Goal: Task Accomplishment & Management: Manage account settings

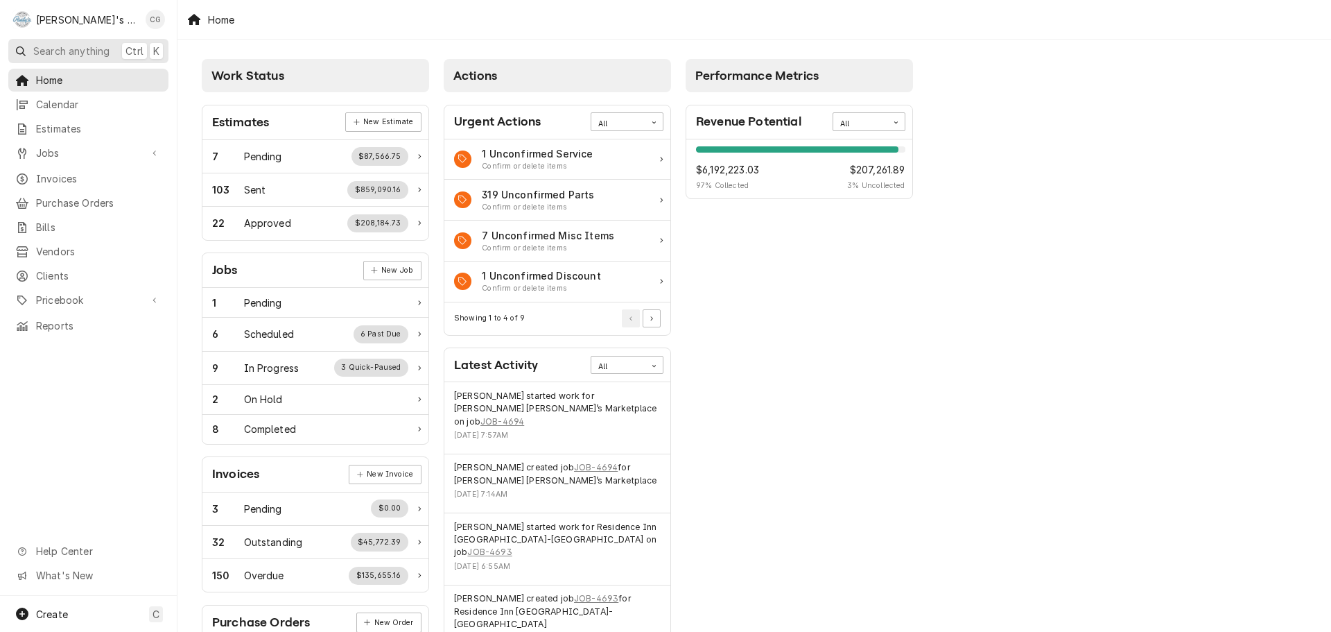
click at [95, 53] on span "Search anything" at bounding box center [71, 51] width 76 height 15
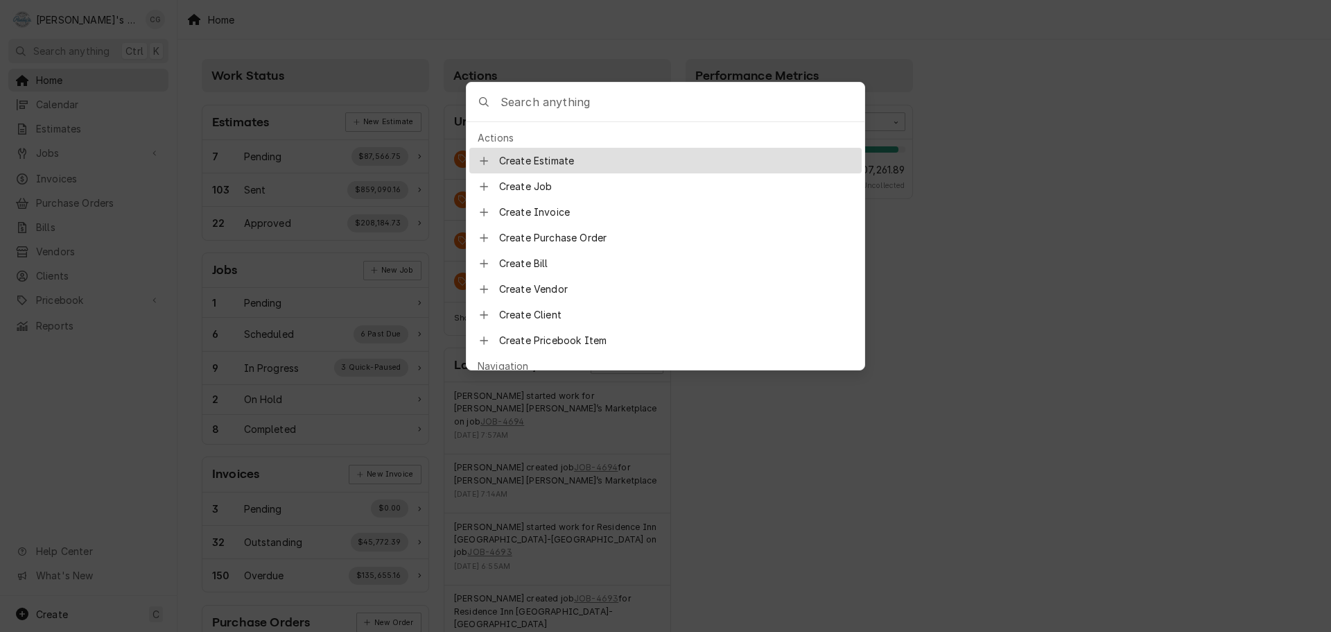
click at [567, 97] on input "Global Command Menu" at bounding box center [683, 102] width 364 height 39
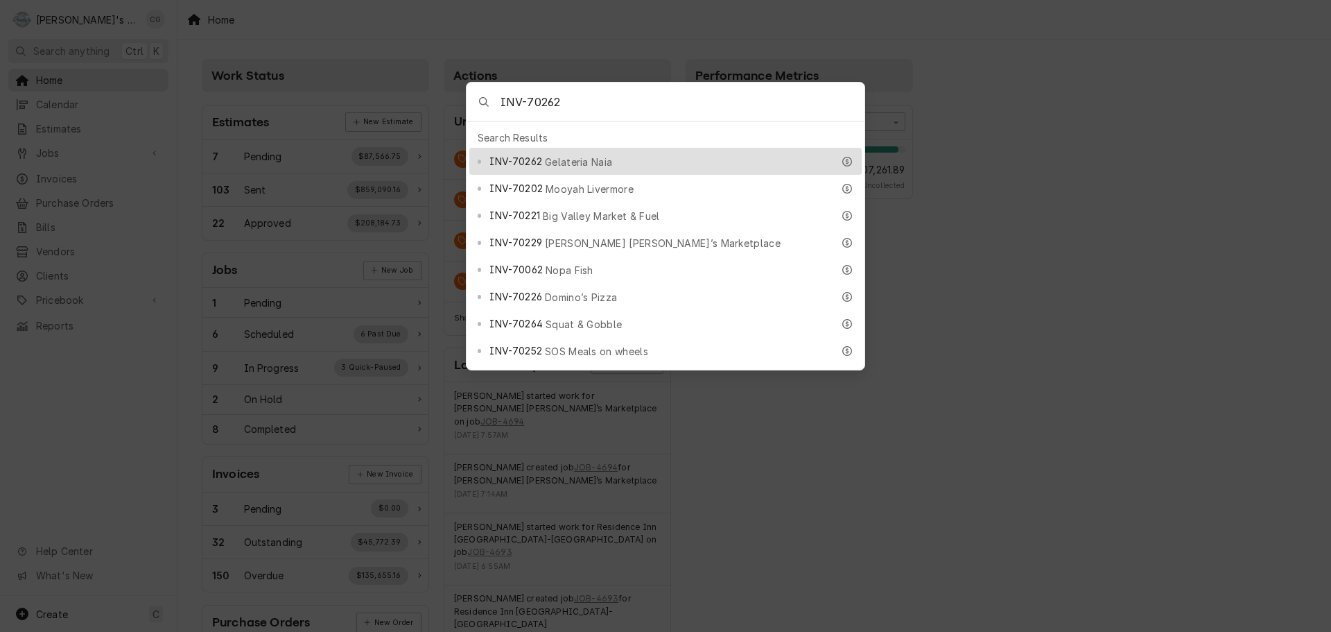
type input "INV-70262"
click at [632, 148] on div "INV-70262 Gelateria Naia" at bounding box center [665, 161] width 392 height 27
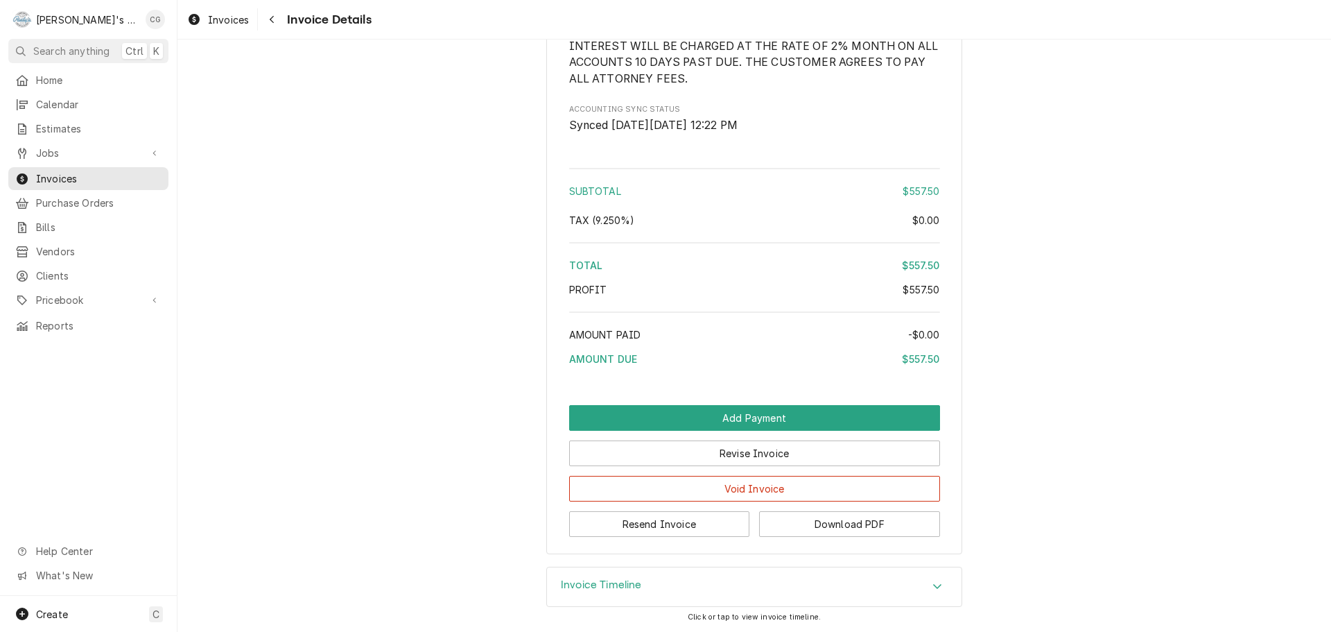
scroll to position [1615, 0]
click at [655, 573] on div "Invoice Timeline" at bounding box center [754, 586] width 415 height 39
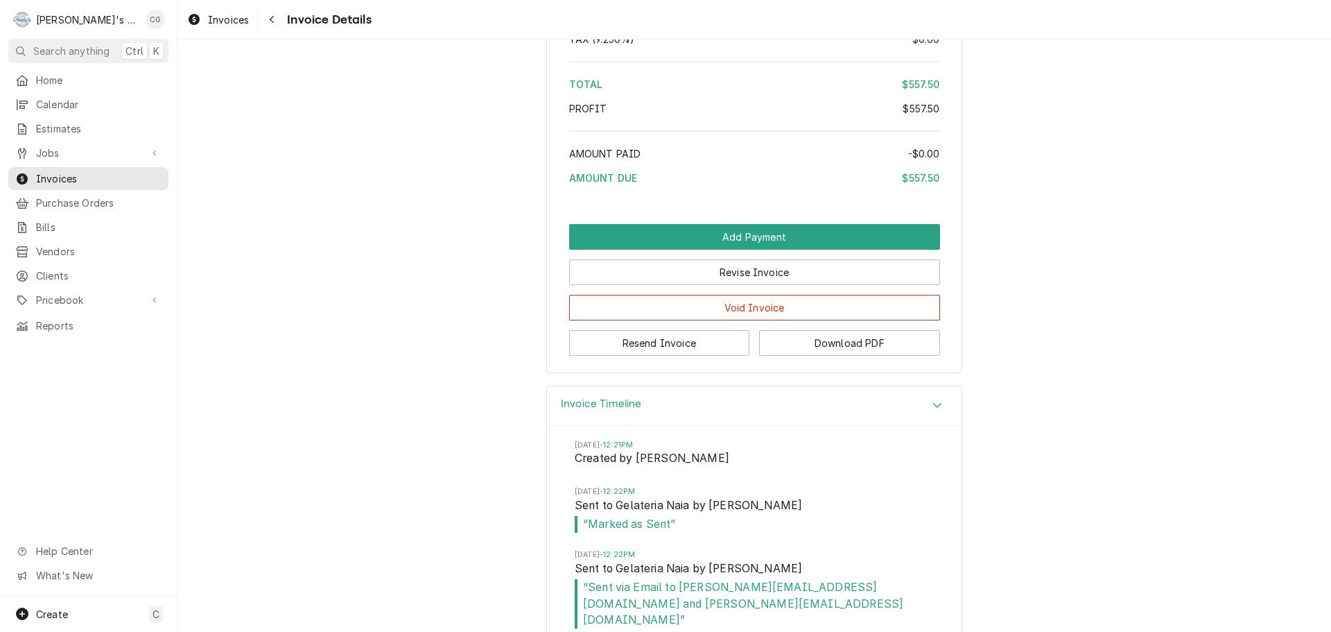
scroll to position [1742, 0]
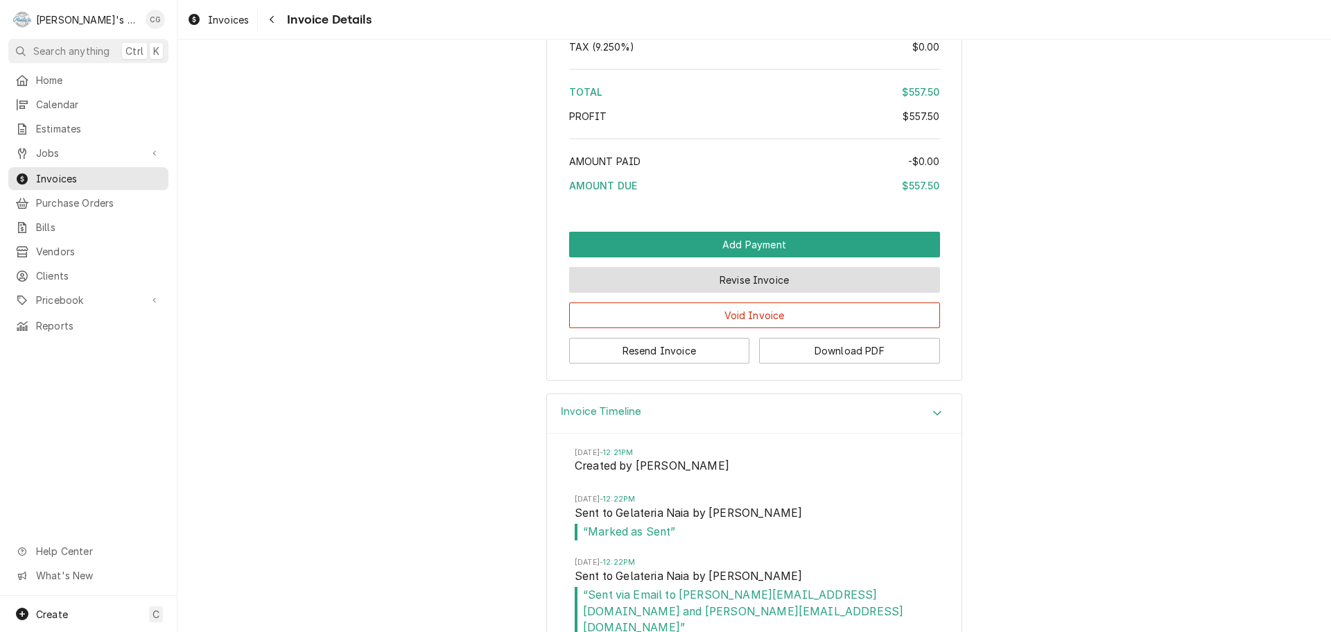
click at [746, 293] on button "Revise Invoice" at bounding box center [754, 280] width 371 height 26
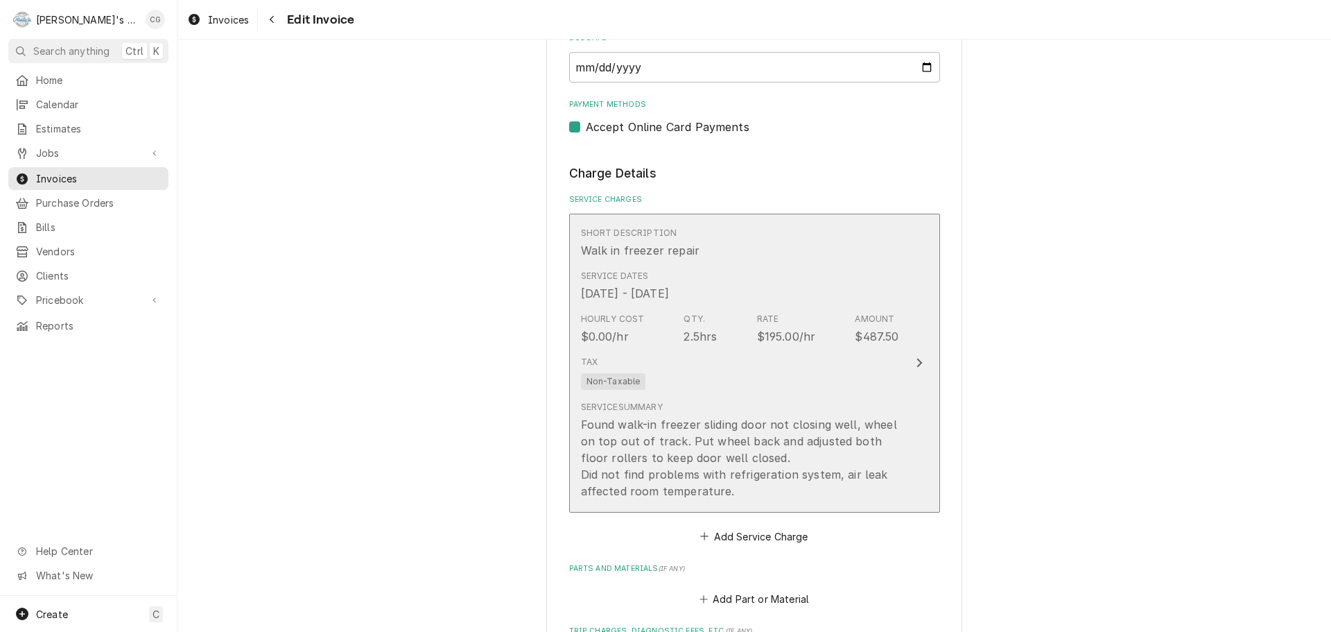
click at [835, 320] on div "Hourly Cost $0.00/hr Qty. 2.5hrs Rate $195.00/hr Amount $487.50" at bounding box center [740, 328] width 318 height 43
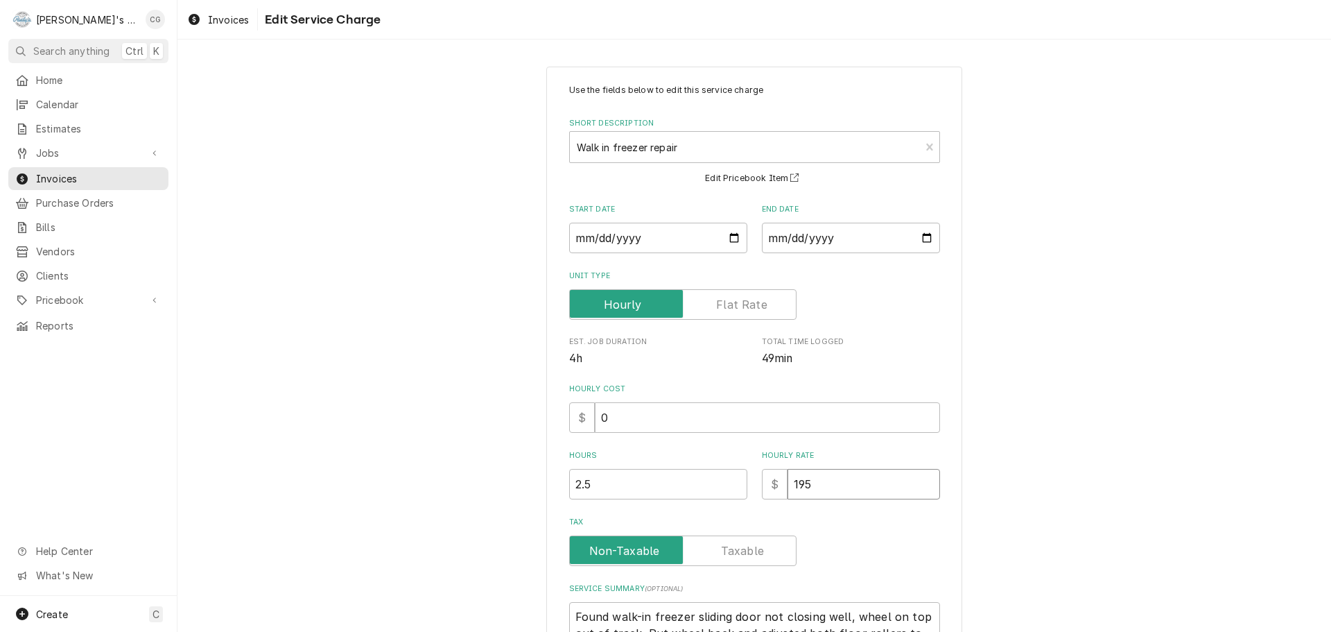
drag, startPoint x: 834, startPoint y: 481, endPoint x: 778, endPoint y: 487, distance: 56.4
click at [778, 487] on div "$ 195" at bounding box center [851, 484] width 178 height 31
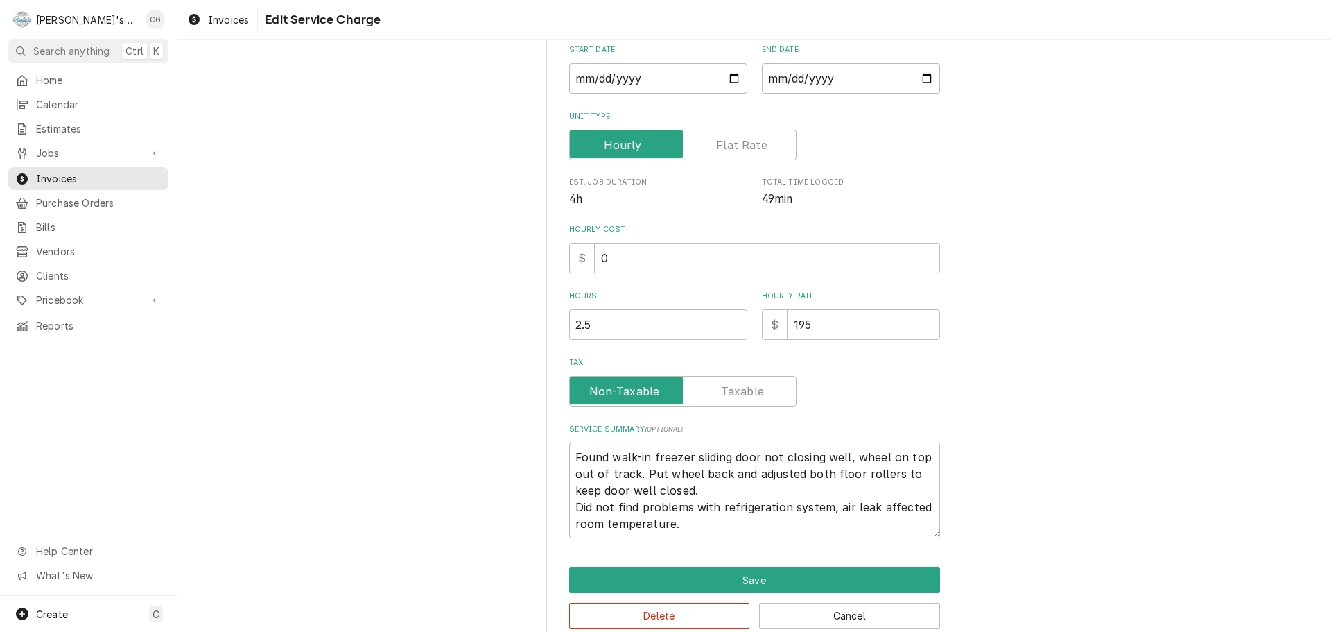
scroll to position [186, 0]
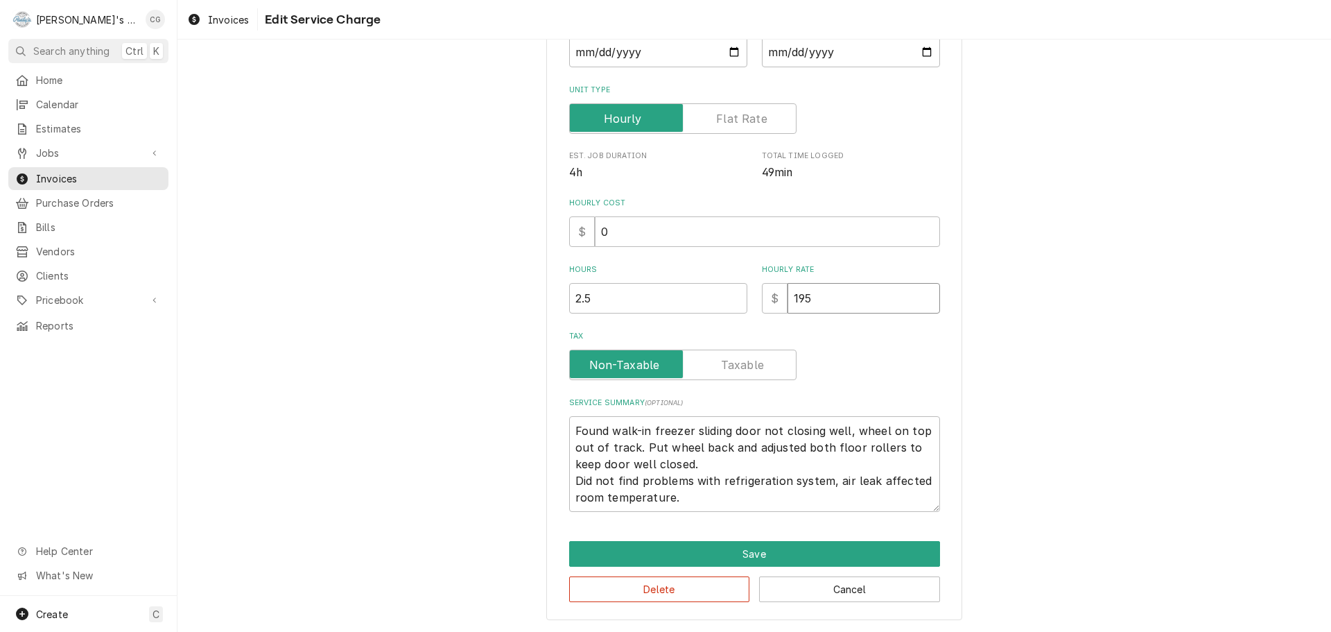
type textarea "x"
type input "0"
click at [707, 239] on input "0" at bounding box center [767, 231] width 345 height 31
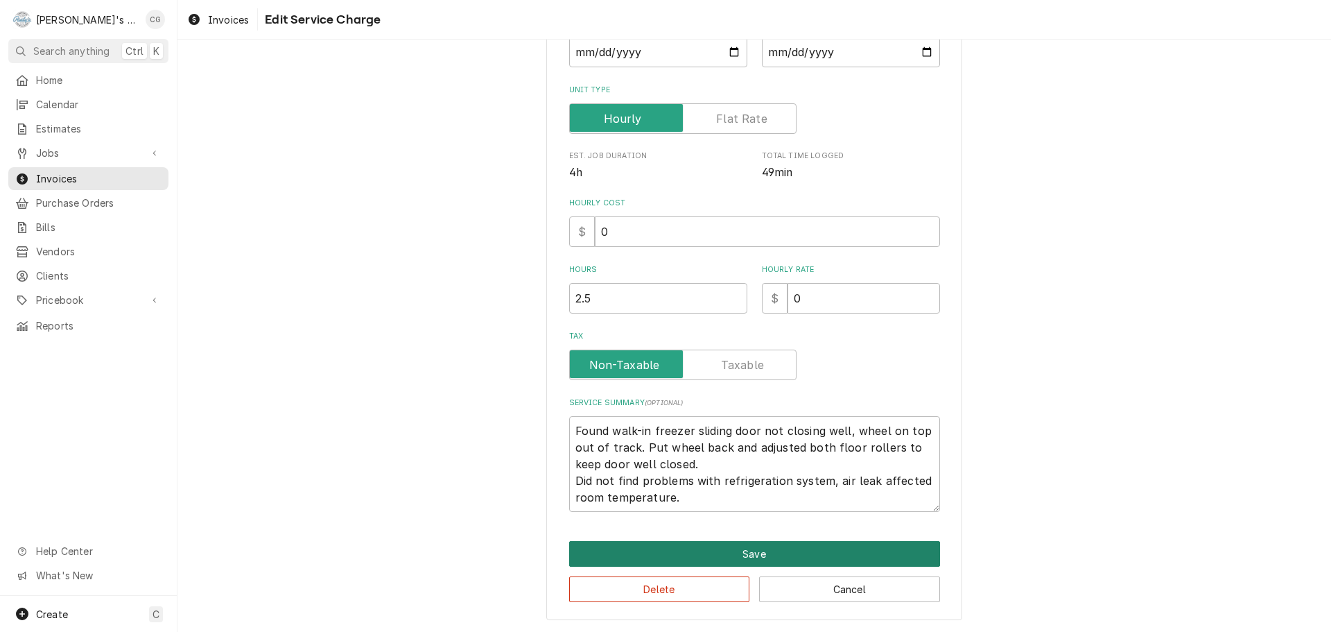
click at [763, 552] on button "Save" at bounding box center [754, 554] width 371 height 26
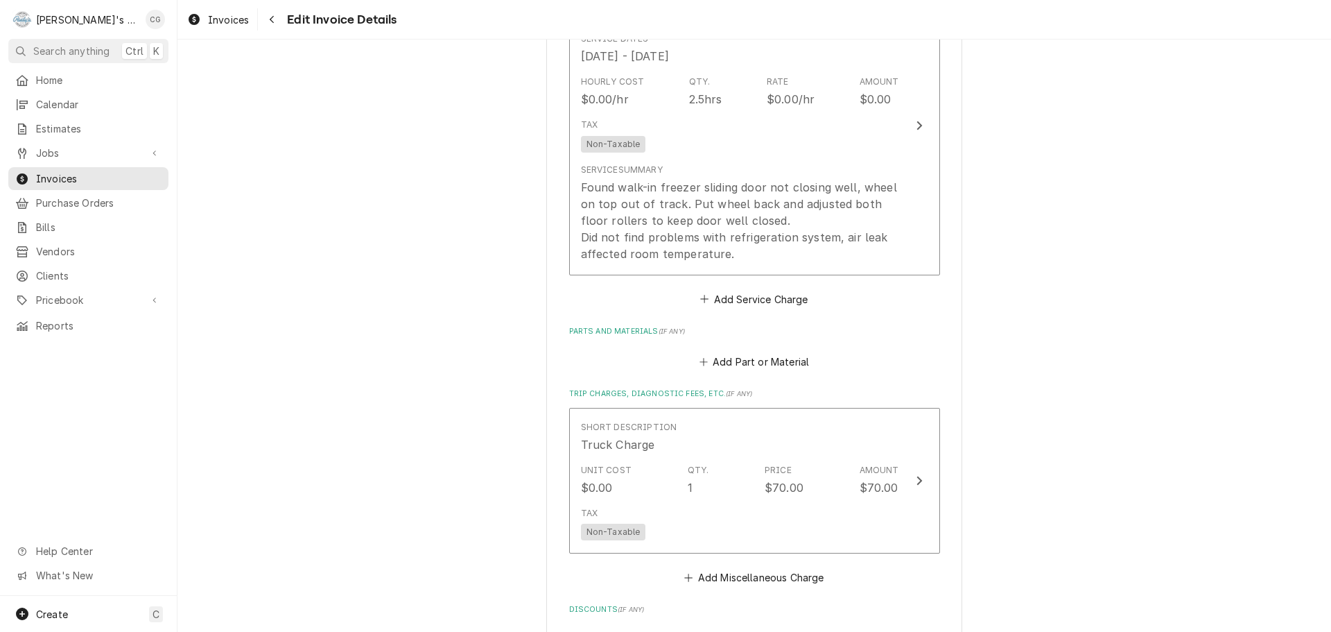
scroll to position [1231, 0]
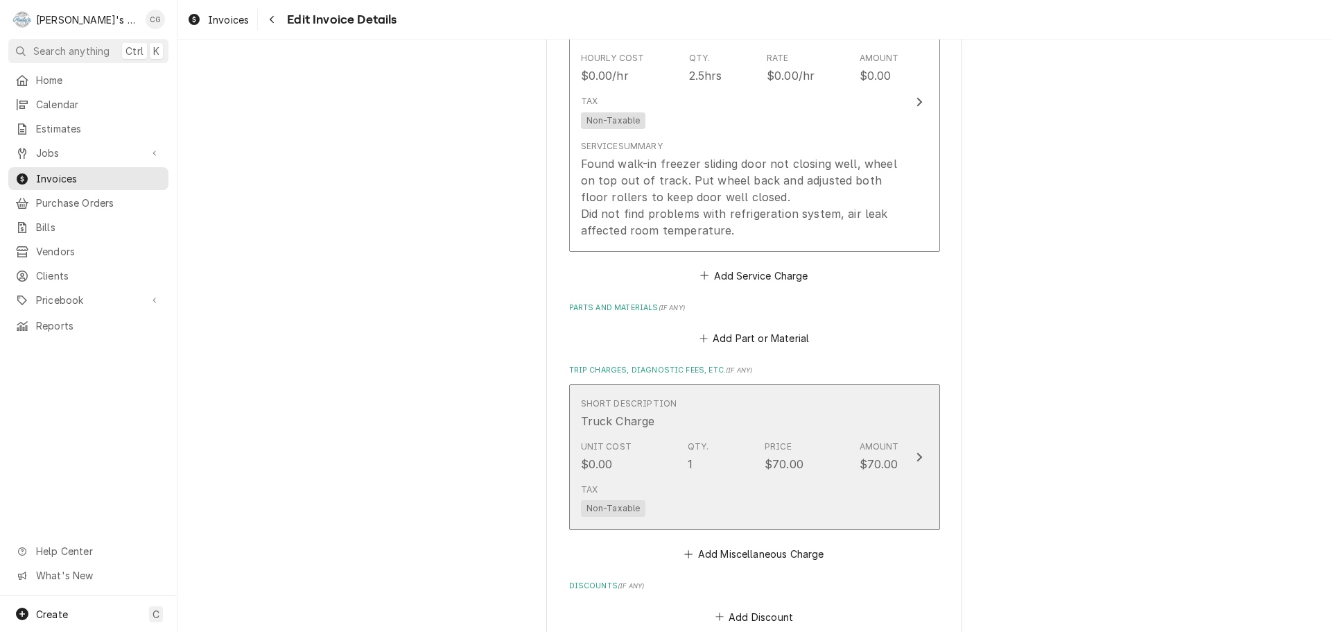
click at [790, 482] on div "Tax Non-Taxable" at bounding box center [740, 500] width 318 height 44
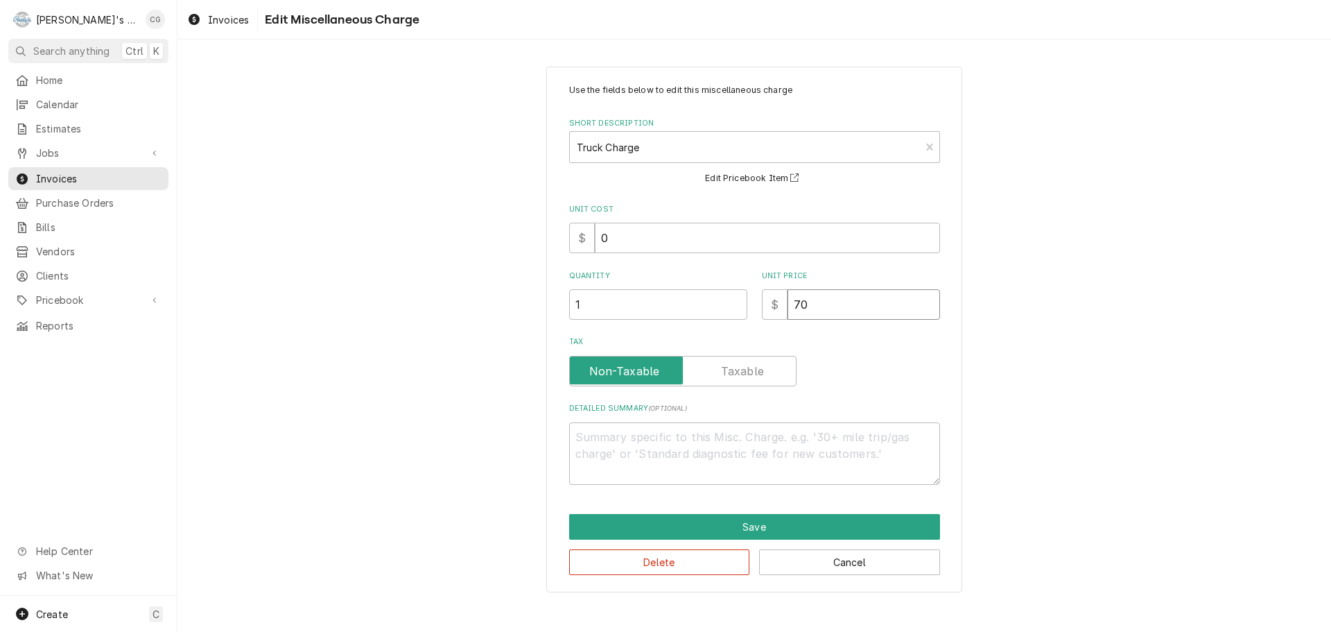
drag, startPoint x: 794, startPoint y: 302, endPoint x: 777, endPoint y: 300, distance: 16.7
click at [777, 300] on div "$ 70" at bounding box center [851, 304] width 178 height 31
type textarea "x"
type input "0"
type textarea "x"
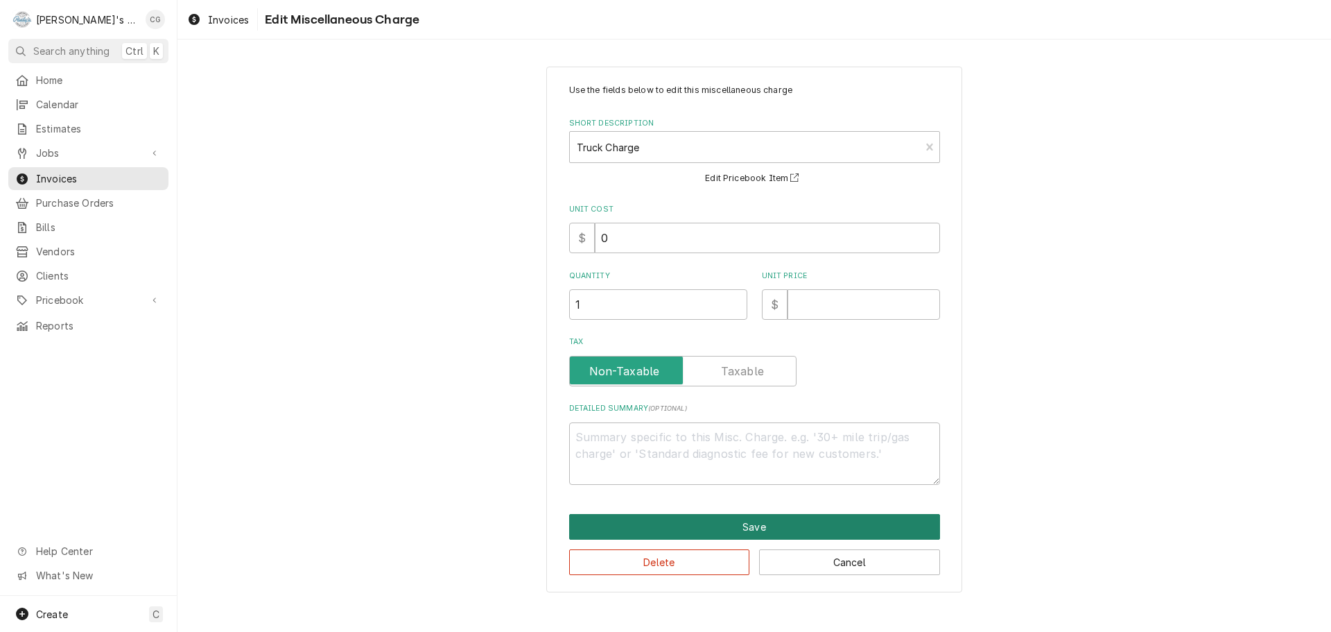
click at [788, 521] on button "Save" at bounding box center [754, 527] width 371 height 26
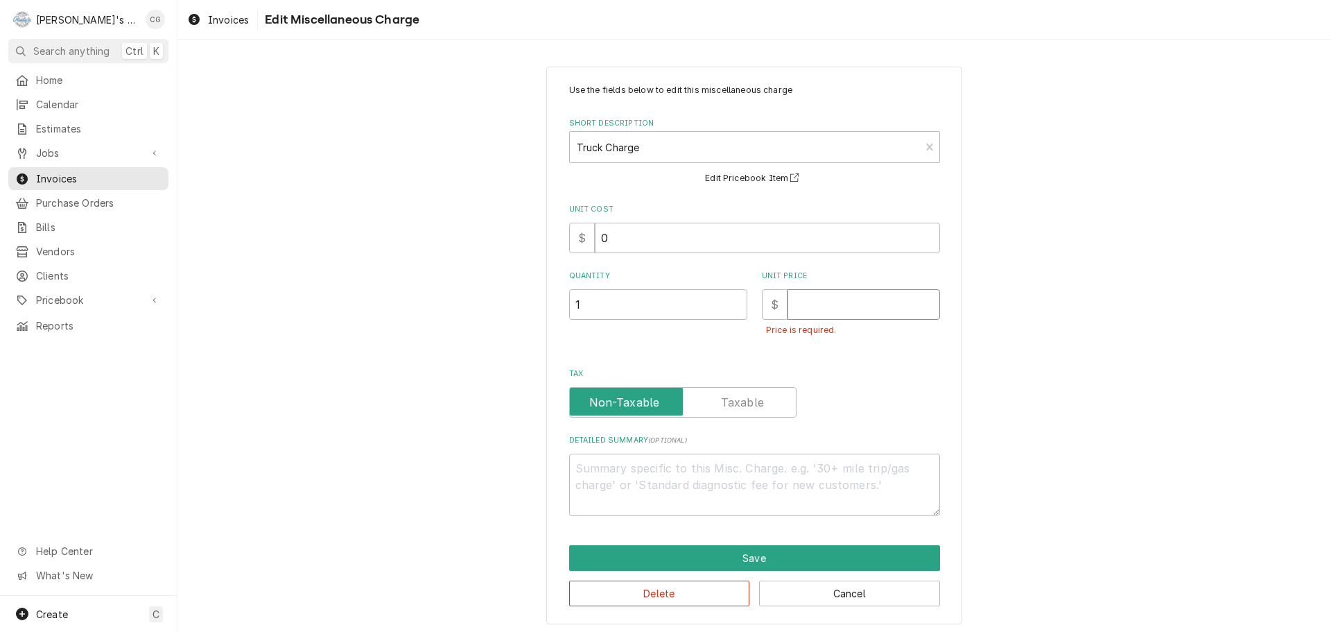
click at [833, 300] on input "Unit Price" at bounding box center [864, 304] width 153 height 31
type textarea "x"
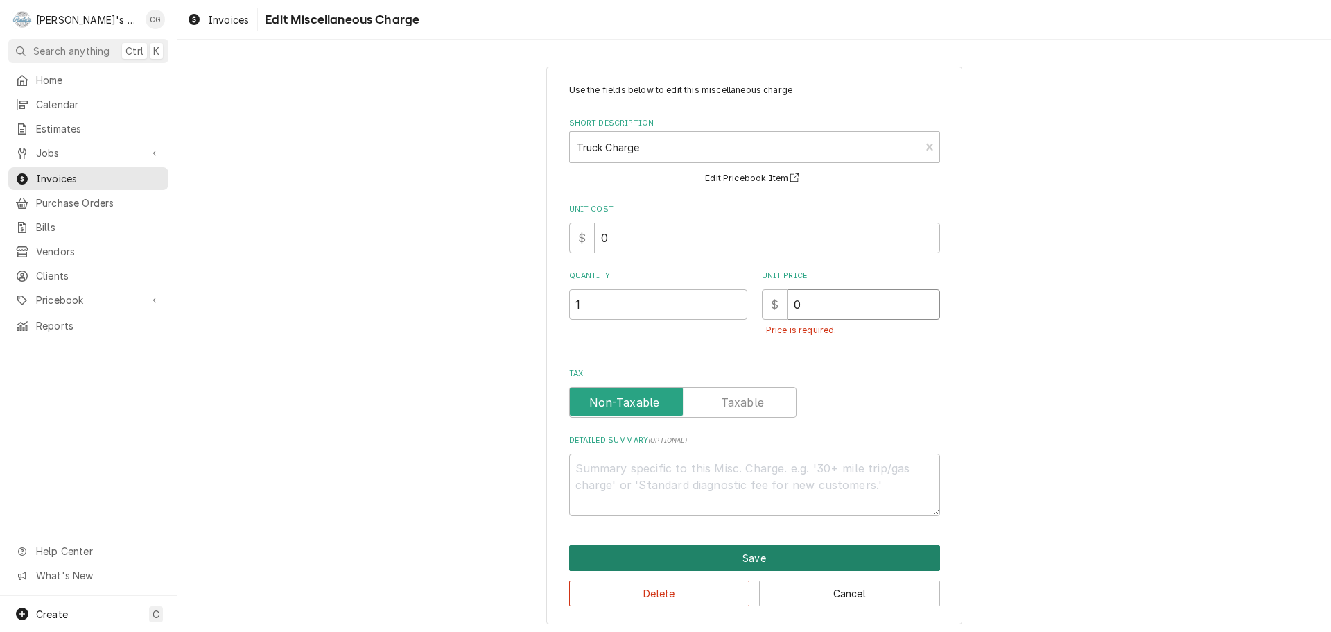
type input "0"
click at [743, 555] on button "Save" at bounding box center [754, 558] width 371 height 26
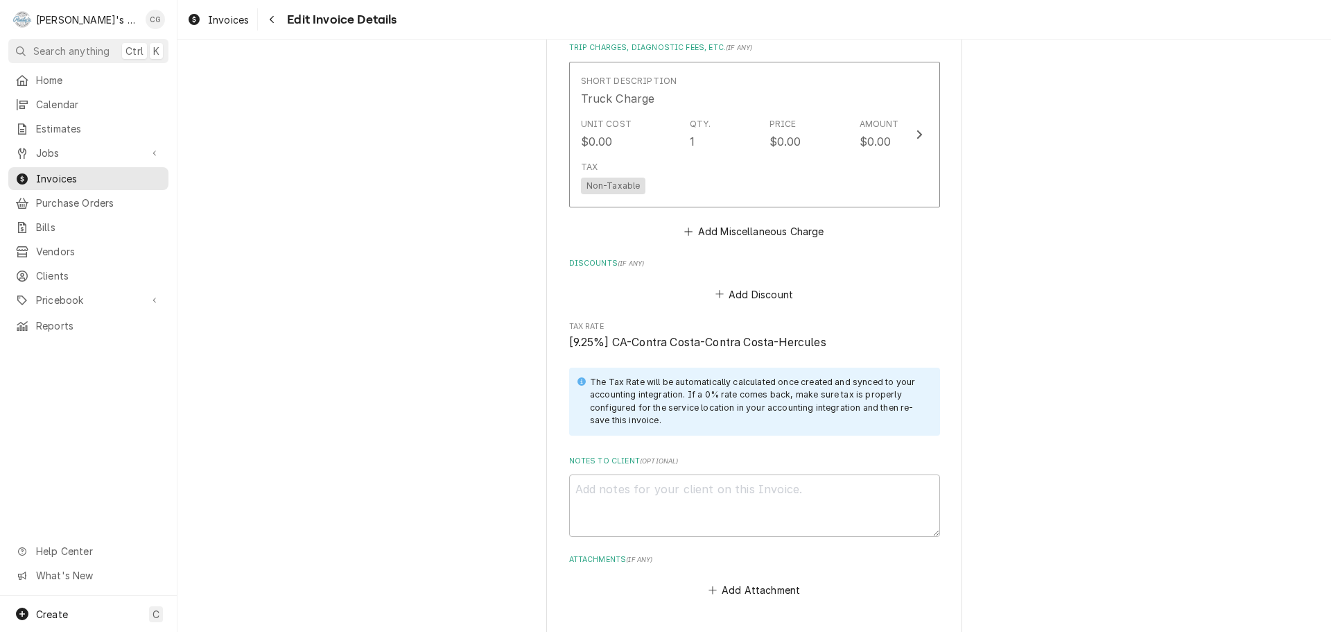
scroll to position [1631, 0]
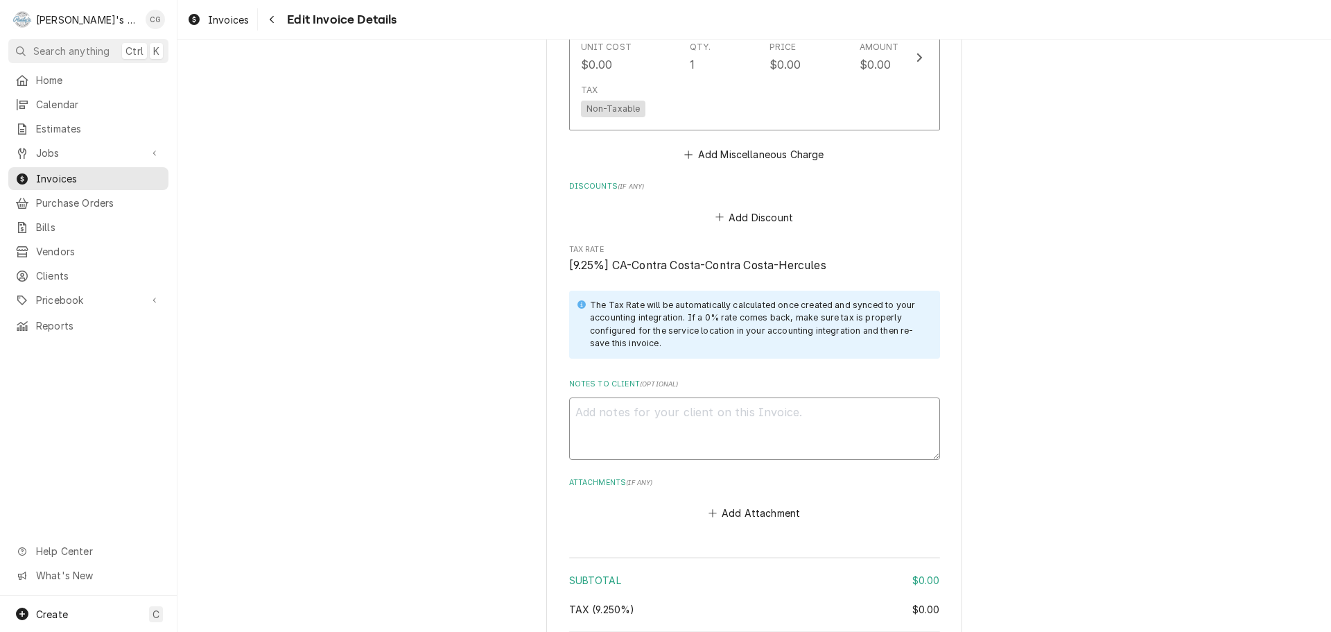
click at [746, 433] on textarea "Notes to Client ( optional )" at bounding box center [754, 428] width 371 height 62
type textarea "x"
type textarea "W"
type textarea "x"
type textarea "Wa"
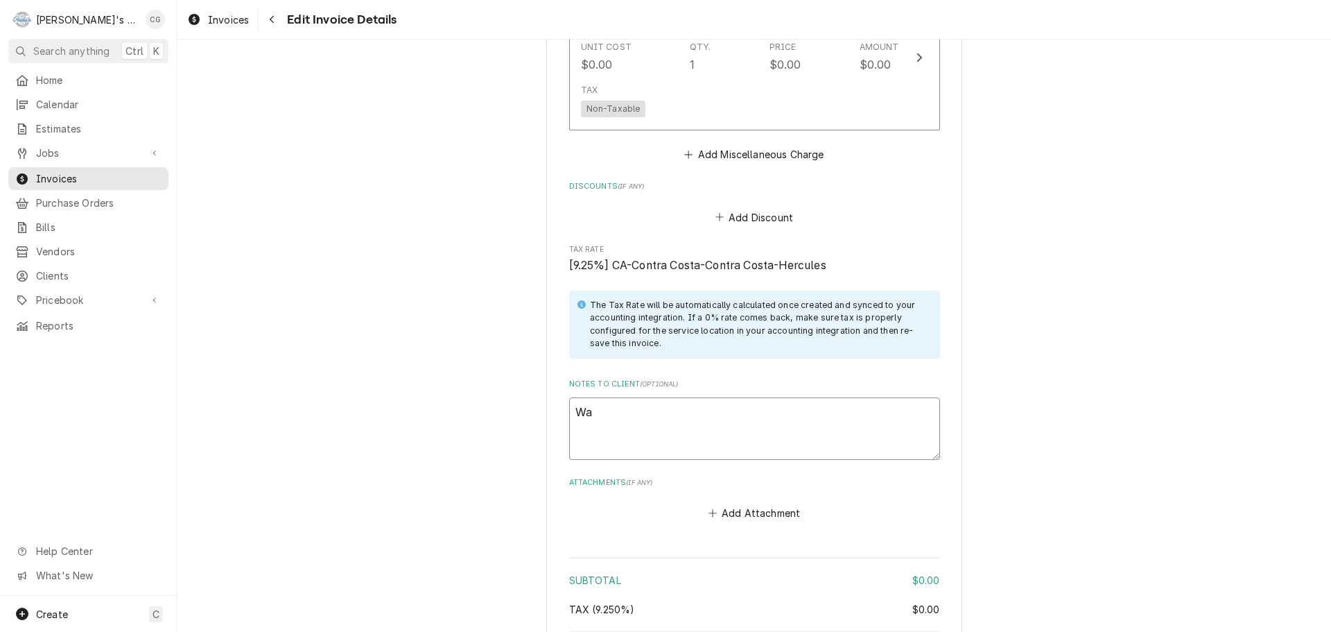
type textarea "x"
type textarea "War"
type textarea "x"
type textarea "Warr"
type textarea "x"
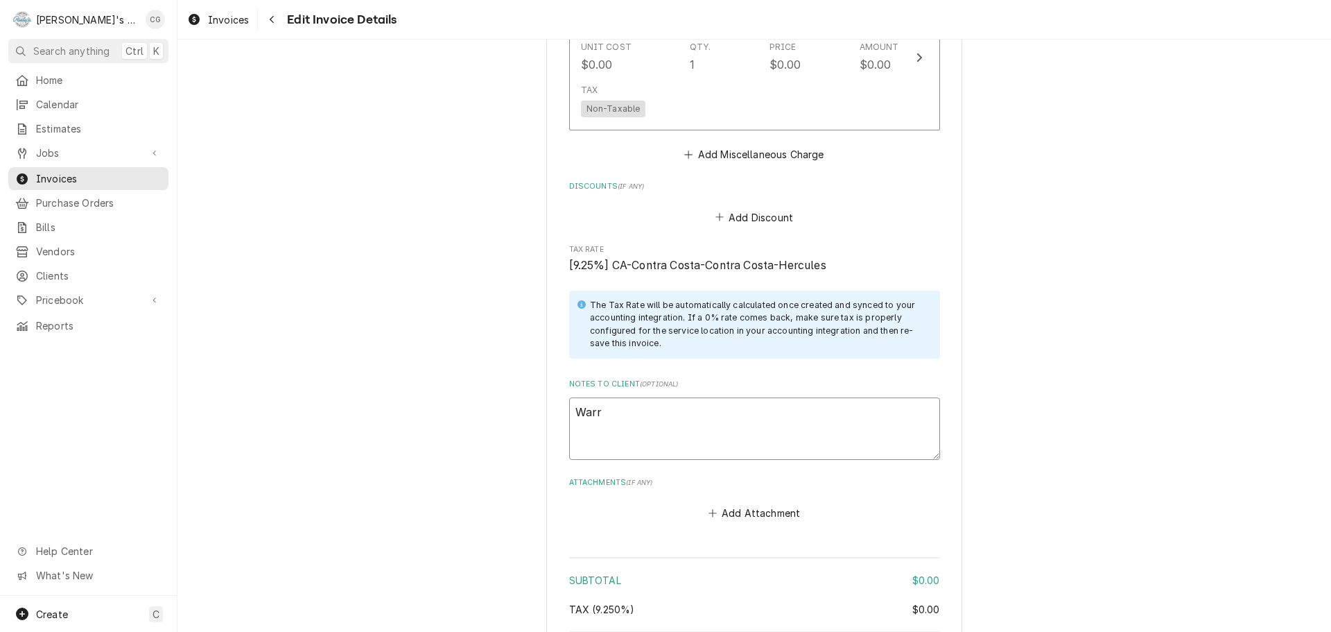
type textarea "Warra"
type textarea "x"
type textarea "Warran"
type textarea "x"
type textarea "Warrant"
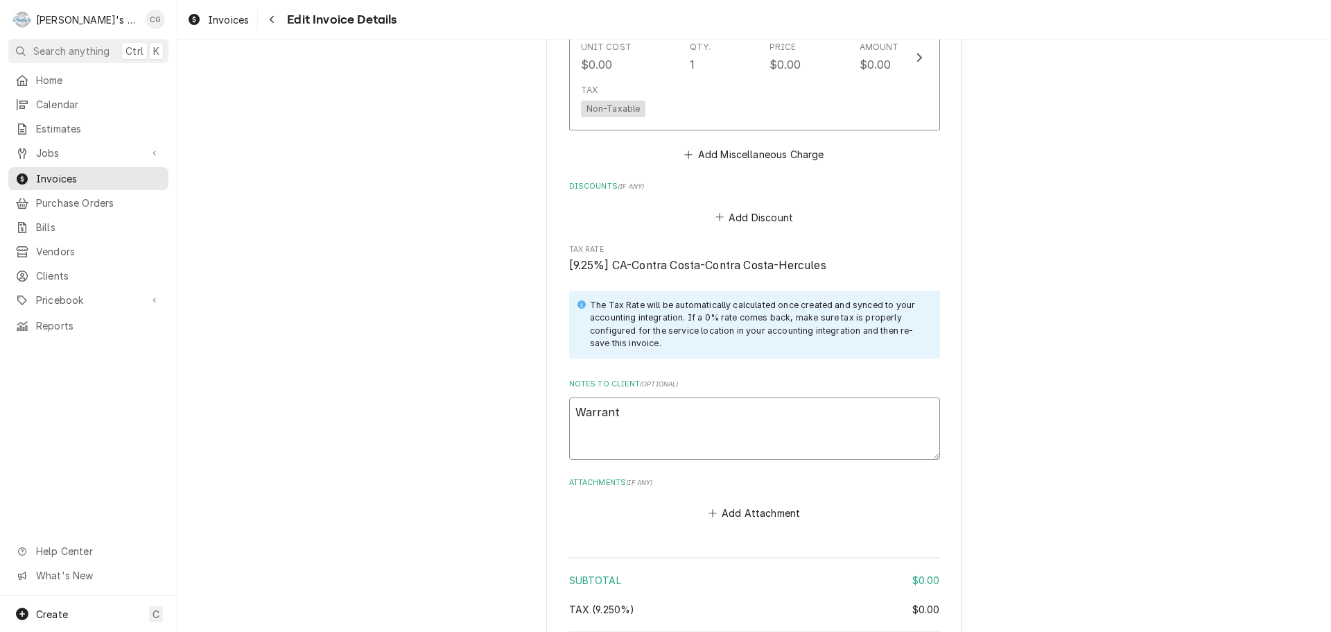
type textarea "x"
type textarea "Warranty"
type textarea "x"
type textarea "Warranty"
type textarea "x"
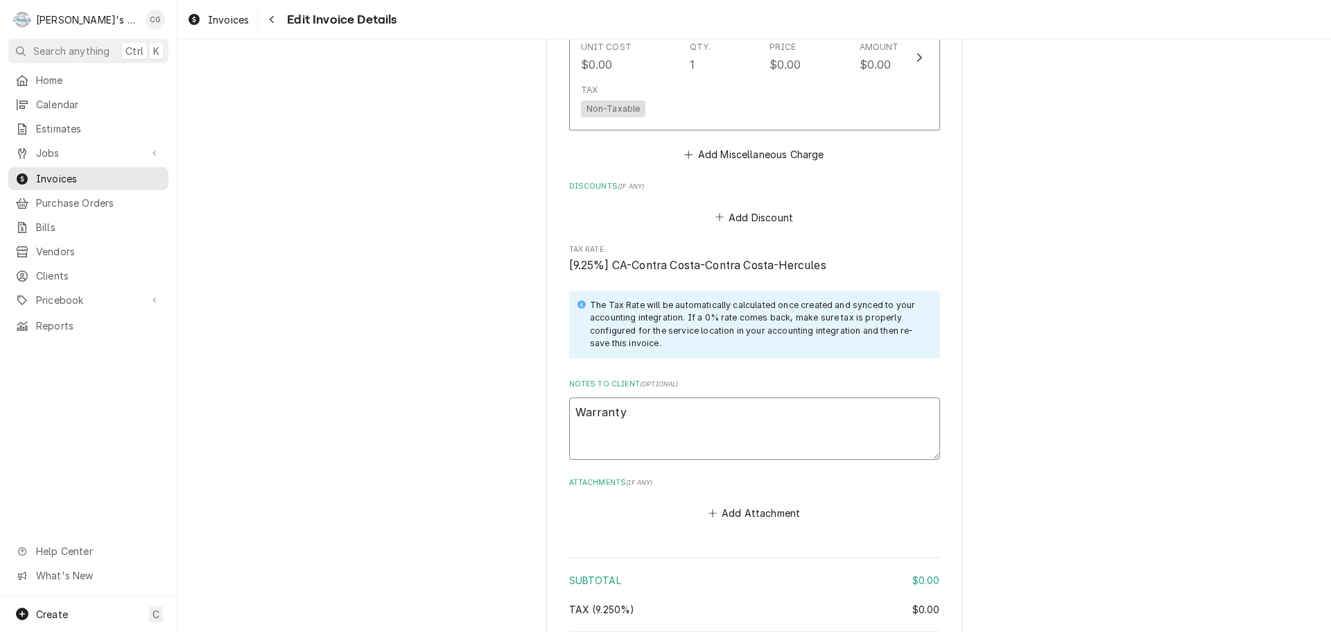
type textarea "Warranty w"
type textarea "x"
type textarea "Warranty wo"
type textarea "x"
type textarea "Warranty wor"
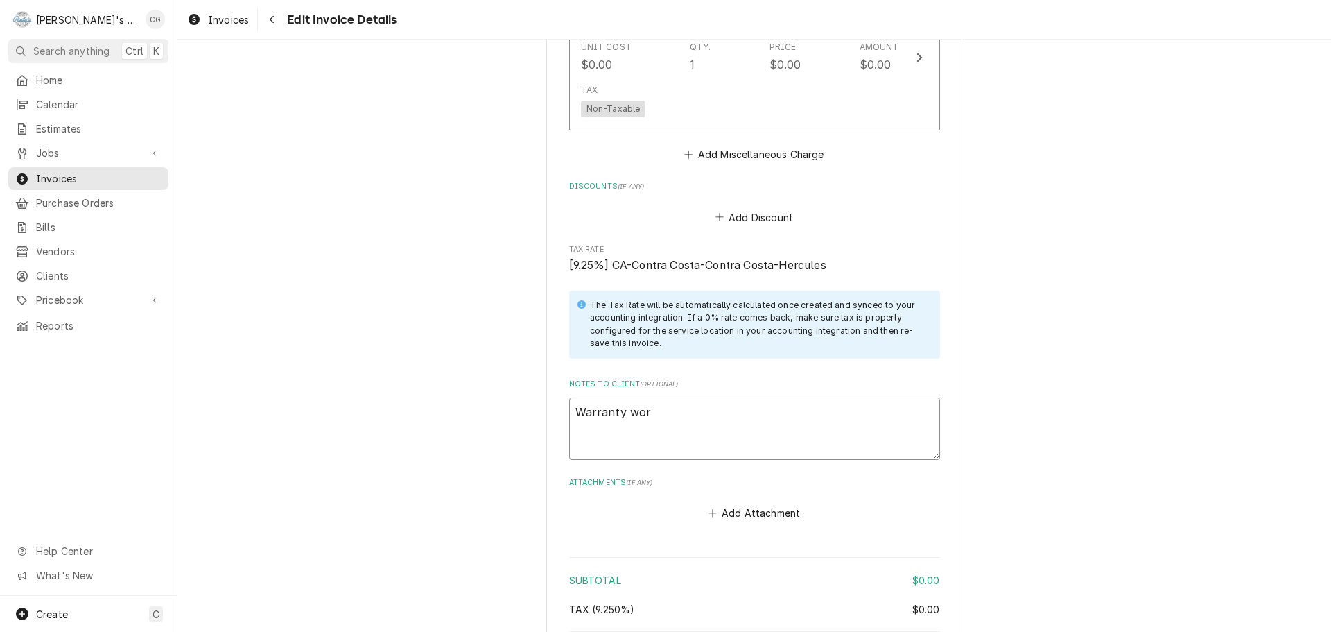
type textarea "x"
type textarea "Warranty work"
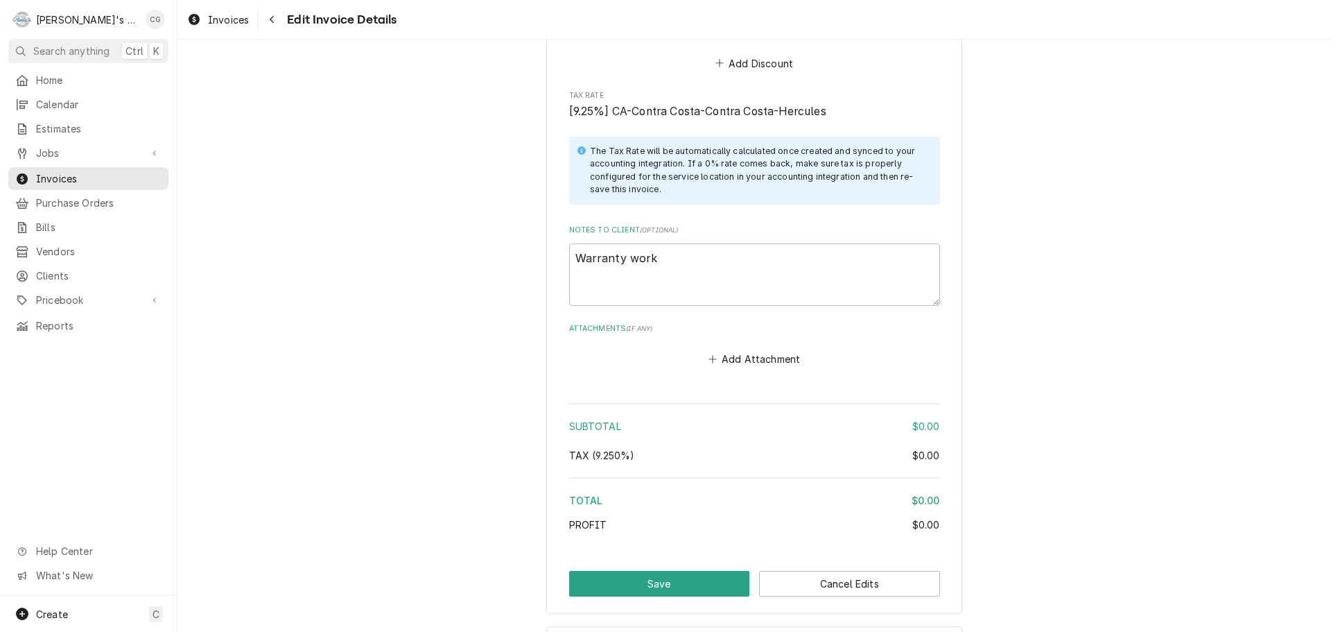
scroll to position [1844, 0]
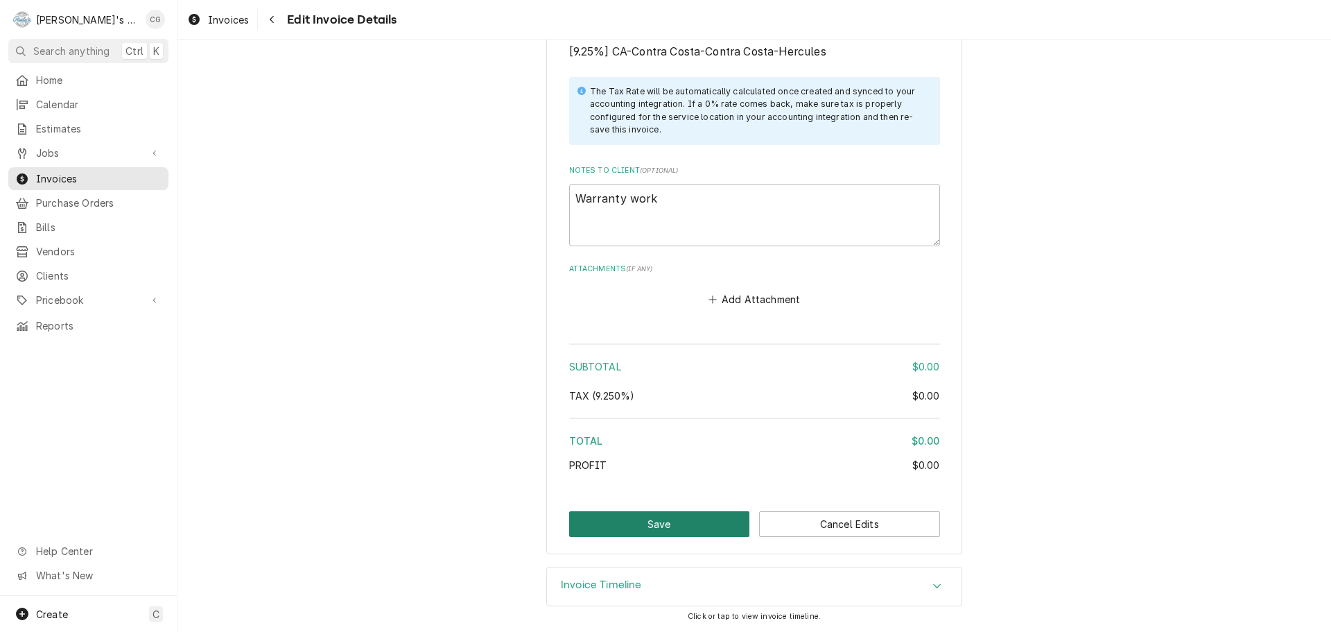
click at [600, 522] on button "Save" at bounding box center [659, 524] width 181 height 26
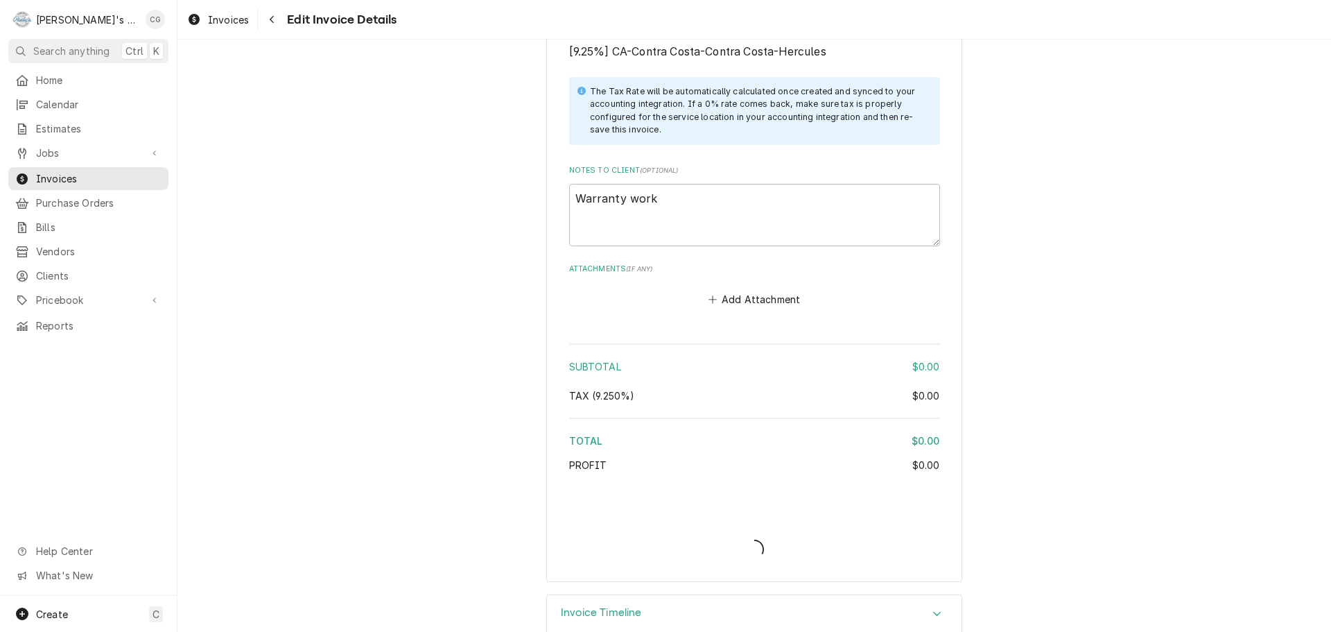
type textarea "x"
